Goal: Task Accomplishment & Management: Complete application form

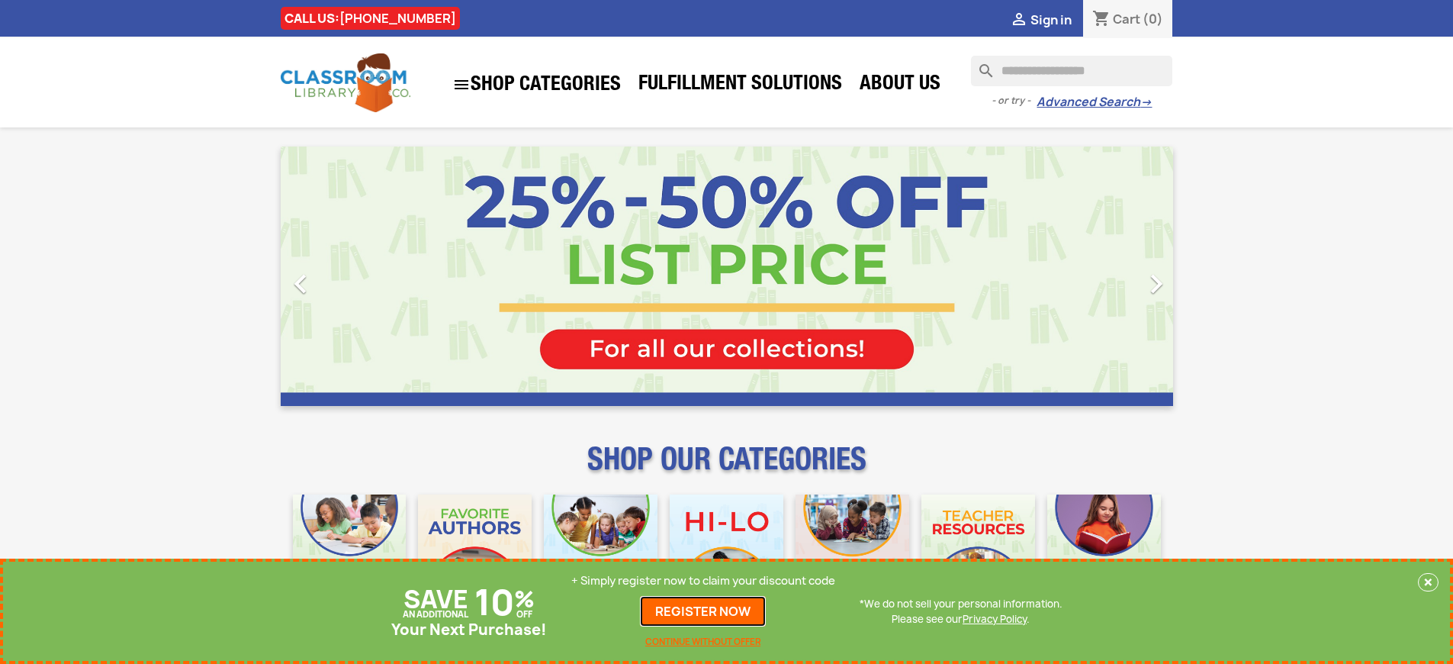
click at [703, 611] on link "REGISTER NOW" at bounding box center [703, 611] width 126 height 31
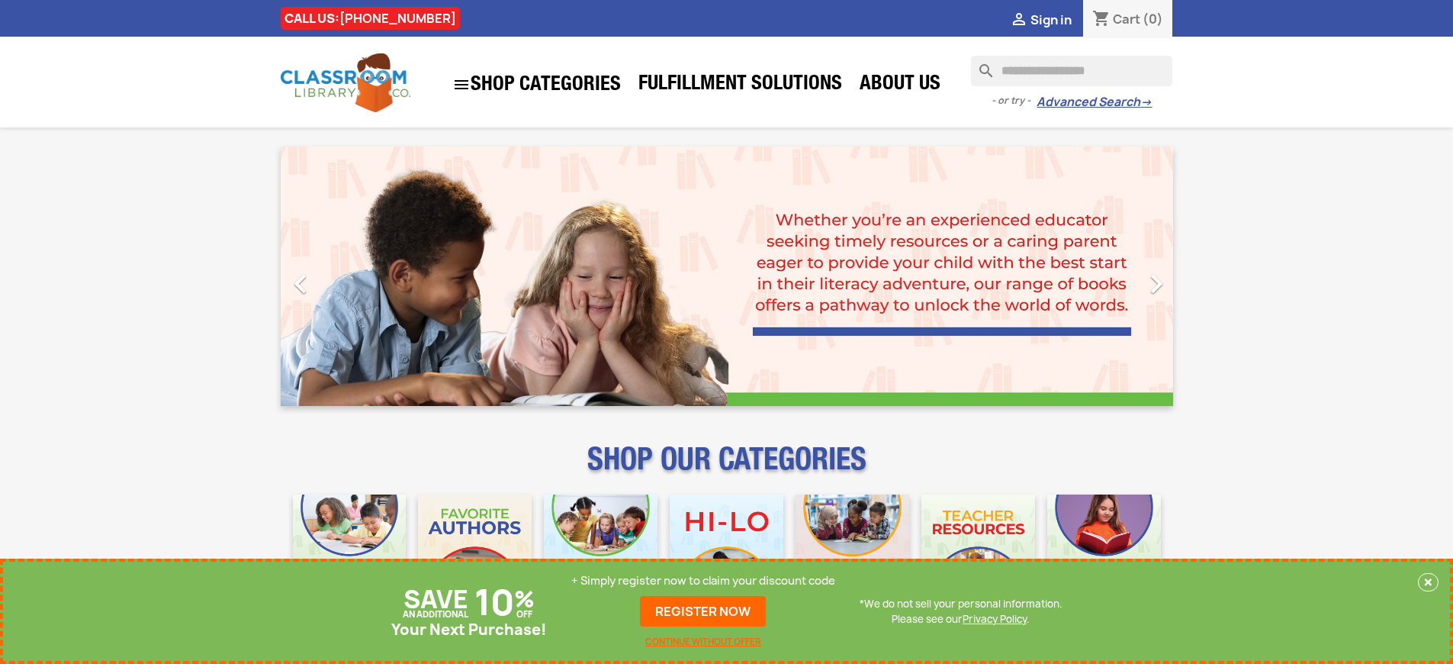
click at [703, 581] on p "+ Simply register now to claim your discount code" at bounding box center [703, 580] width 264 height 15
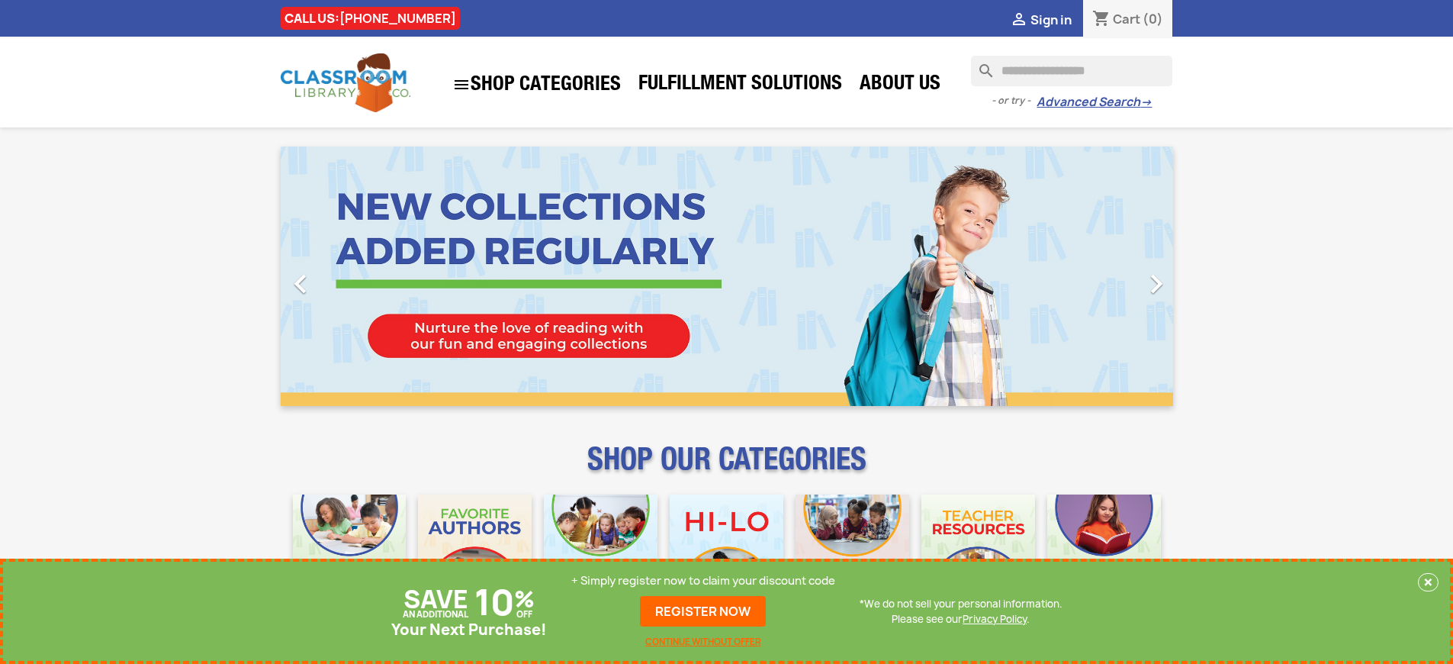
click at [703, 581] on p "+ Simply register now to claim your discount code" at bounding box center [703, 580] width 264 height 15
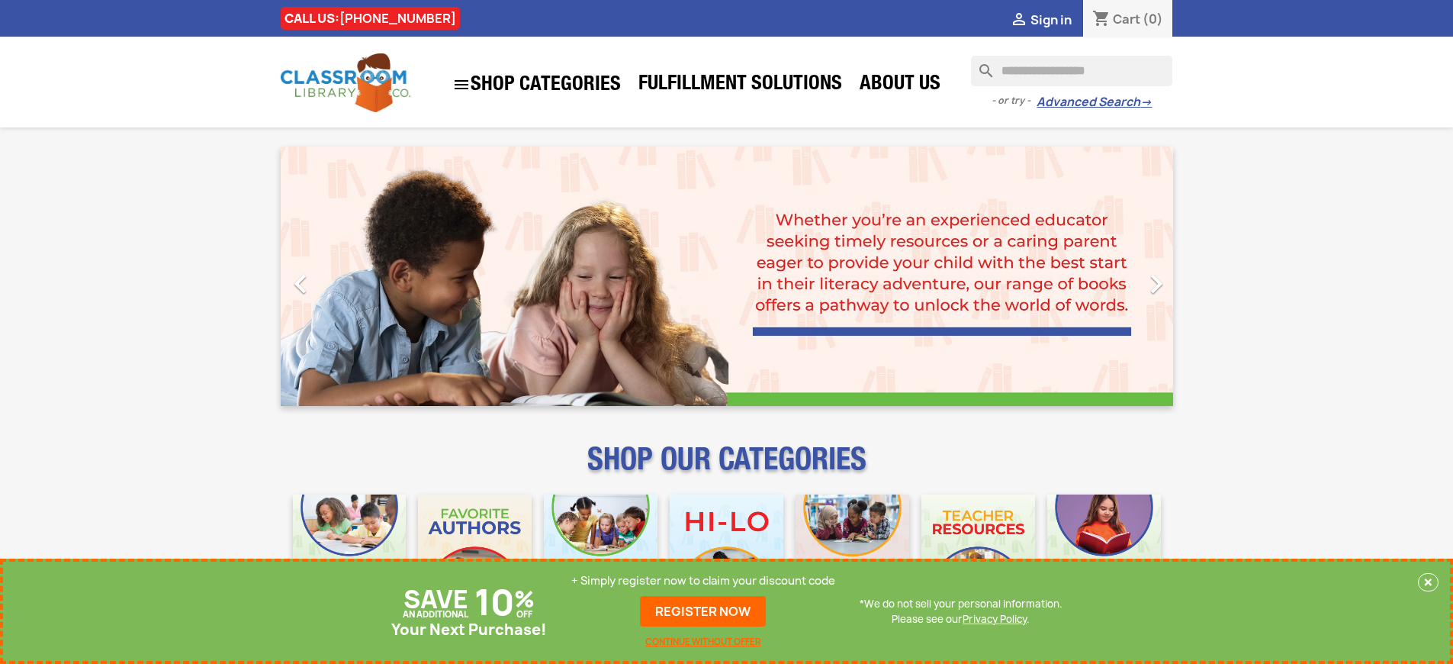
click at [703, 581] on p "+ Simply register now to claim your discount code" at bounding box center [703, 580] width 264 height 15
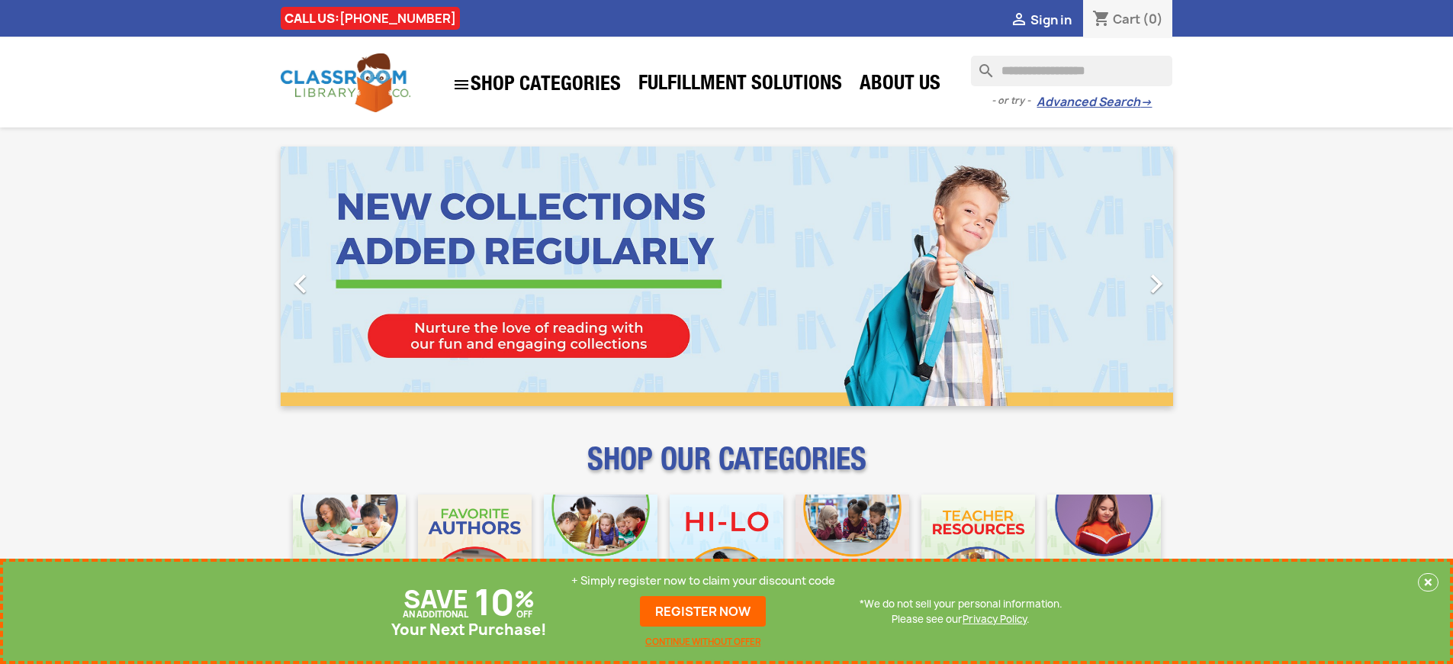
click at [703, 581] on p "+ Simply register now to claim your discount code" at bounding box center [703, 580] width 264 height 15
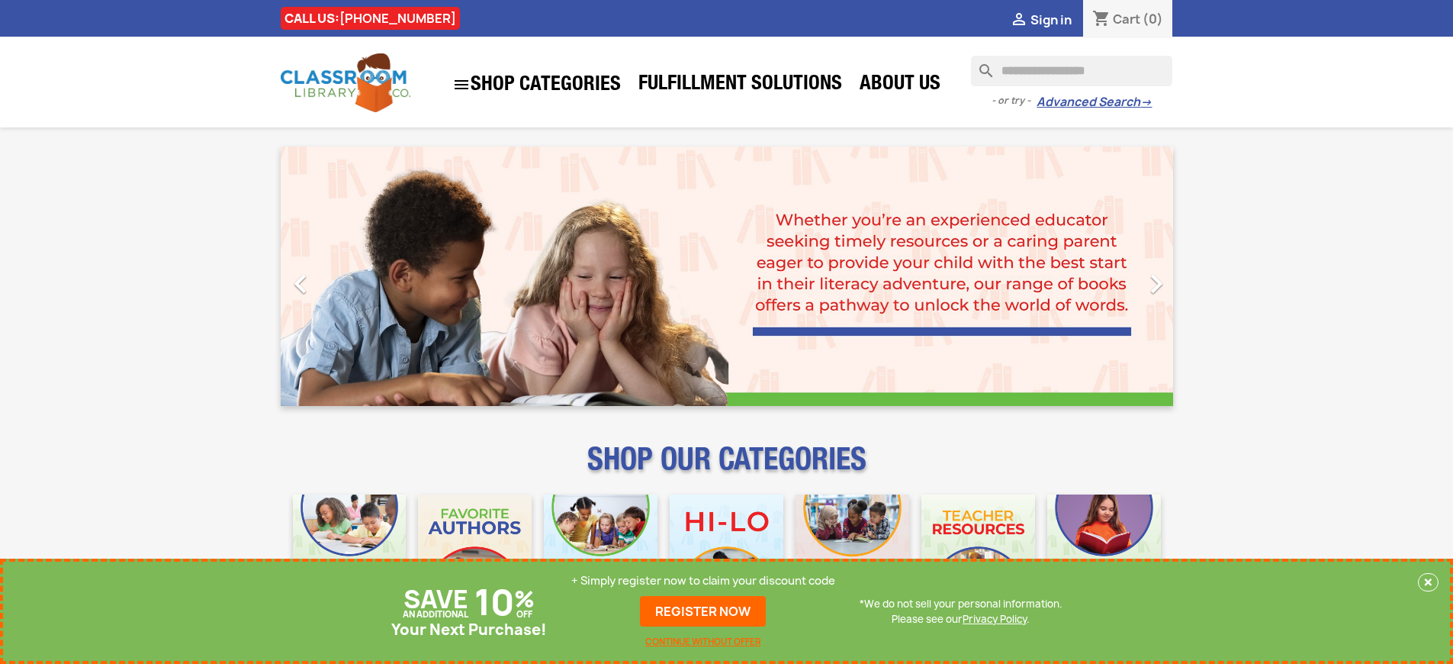
click at [703, 581] on p "+ Simply register now to claim your discount code" at bounding box center [703, 580] width 264 height 15
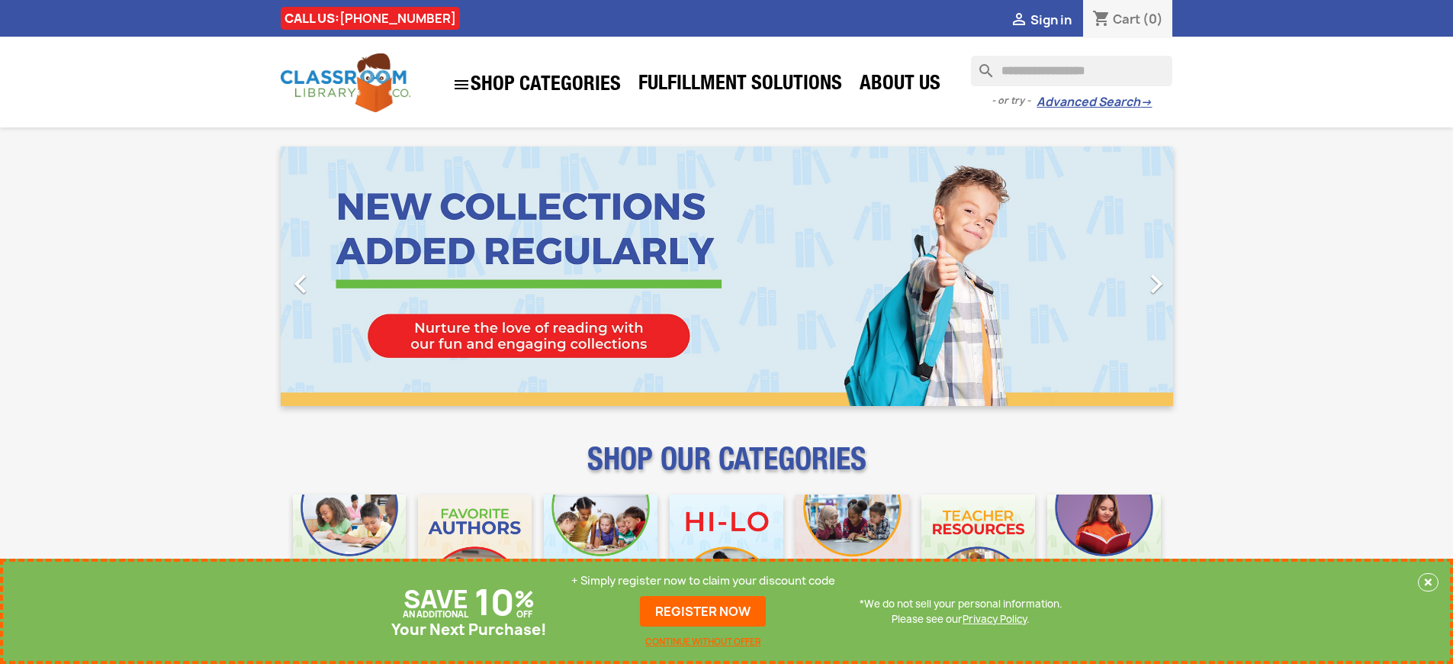
click at [703, 581] on p "+ Simply register now to claim your discount code" at bounding box center [703, 580] width 264 height 15
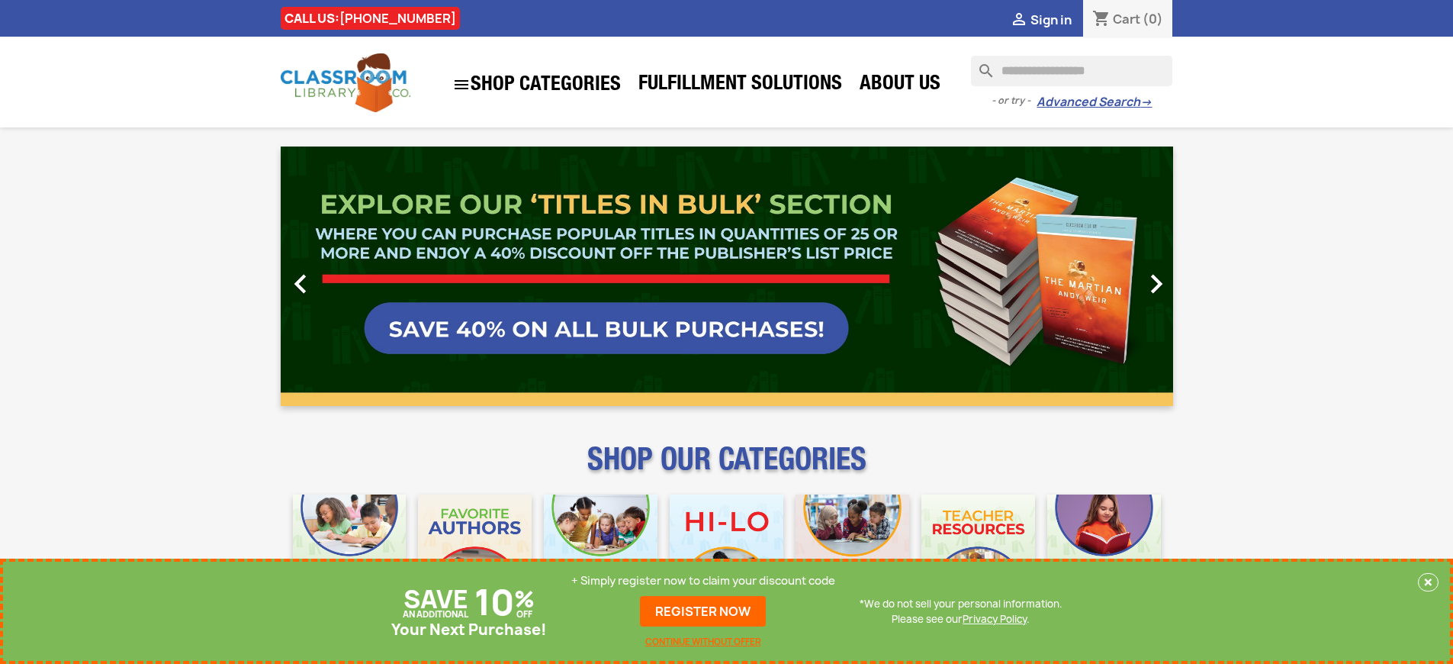
click at [703, 611] on link "REGISTER NOW" at bounding box center [703, 611] width 126 height 31
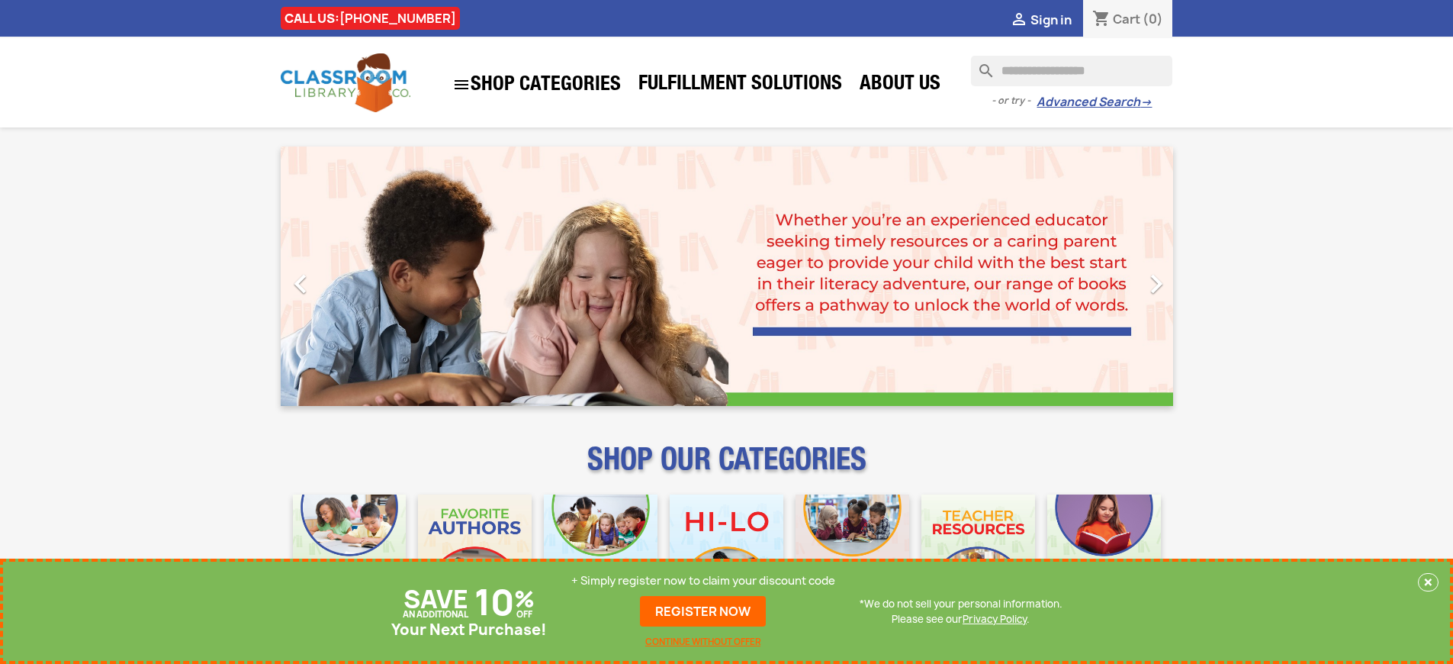
click at [703, 581] on p "+ Simply register now to claim your discount code" at bounding box center [703, 580] width 264 height 15
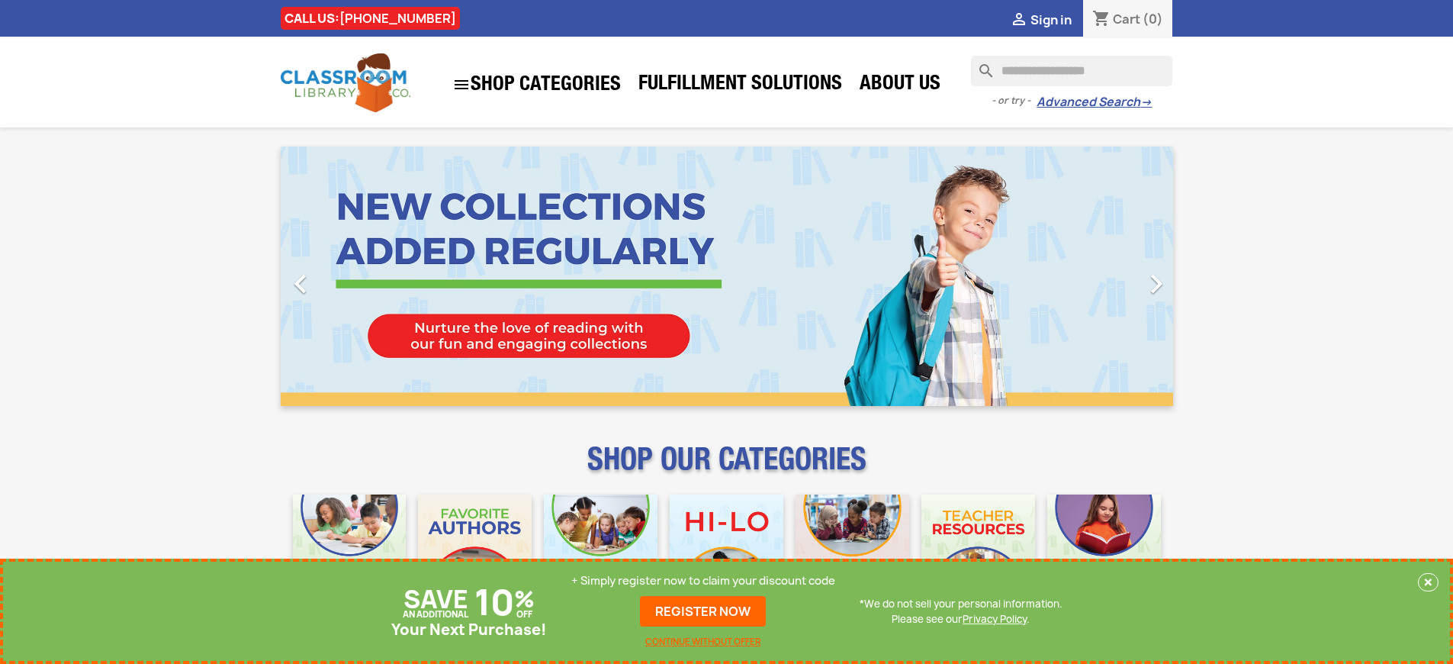
click at [703, 581] on p "+ Simply register now to claim your discount code" at bounding box center [703, 580] width 264 height 15
click at [703, 611] on link "REGISTER NOW" at bounding box center [703, 611] width 126 height 31
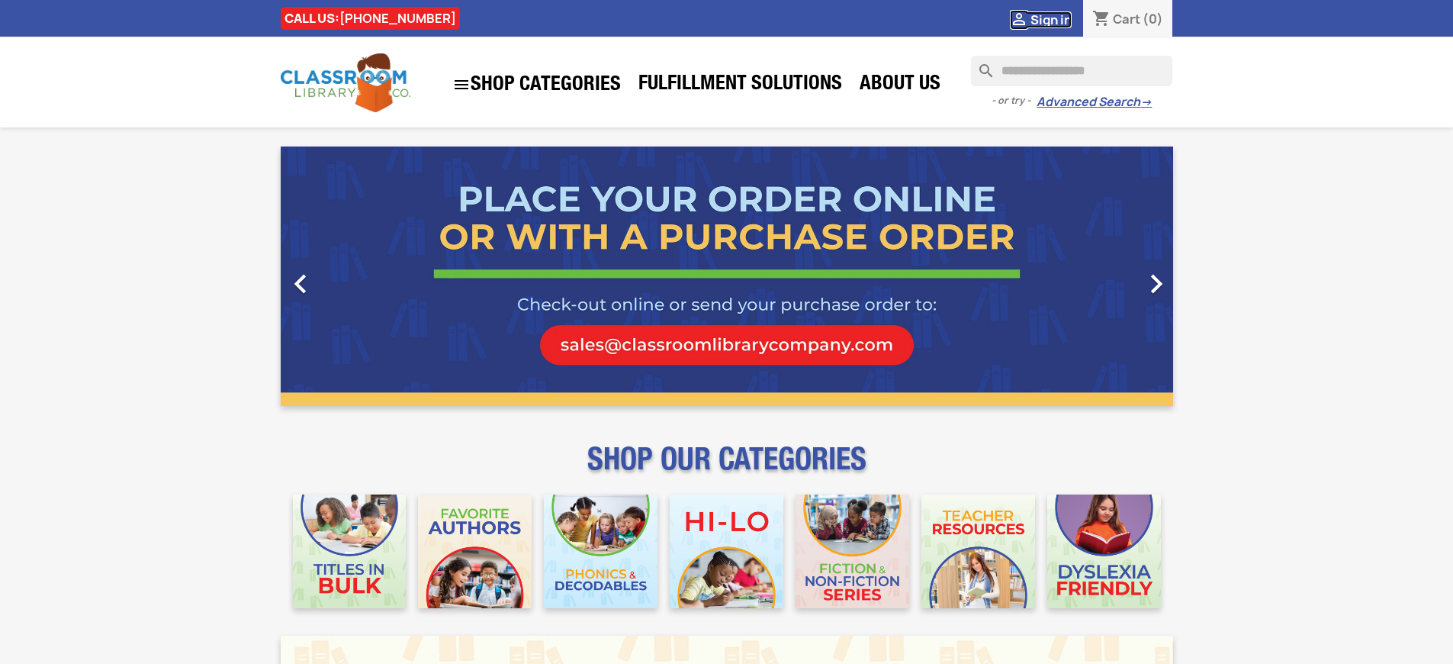
click at [1050, 19] on span "Sign in" at bounding box center [1051, 19] width 41 height 17
